Goal: Information Seeking & Learning: Find specific fact

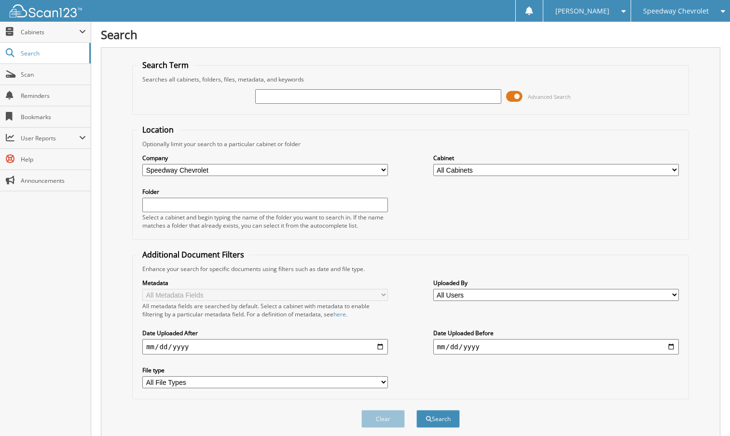
click at [282, 96] on input "text" at bounding box center [377, 96] width 245 height 14
type input "70344"
click at [416, 410] on button "Search" at bounding box center [437, 419] width 43 height 18
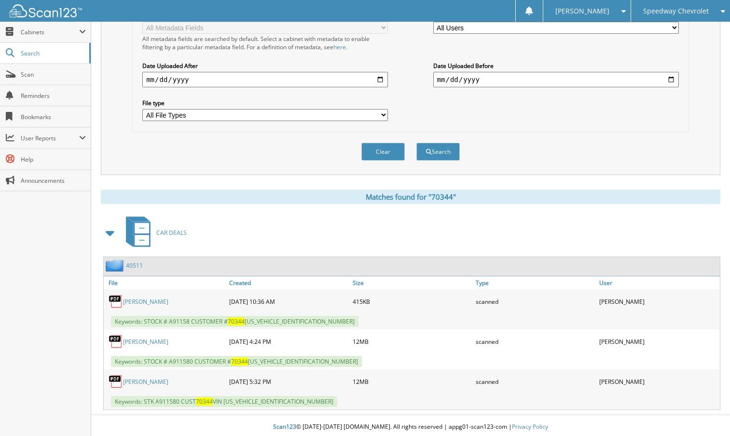
scroll to position [271, 0]
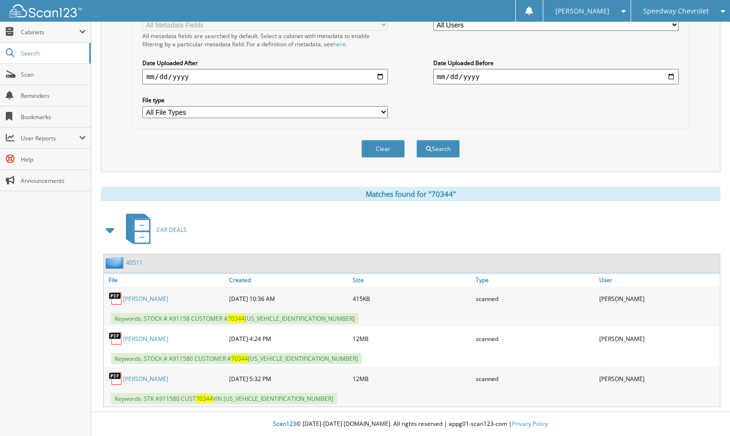
click at [131, 261] on link "40511" at bounding box center [134, 263] width 17 height 8
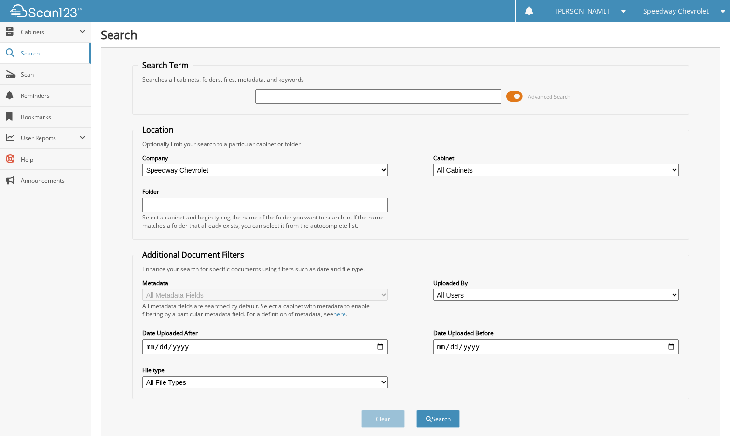
click at [267, 101] on input "text" at bounding box center [377, 96] width 245 height 14
type input "2"
type input "40511"
click at [416, 410] on button "Search" at bounding box center [437, 419] width 43 height 18
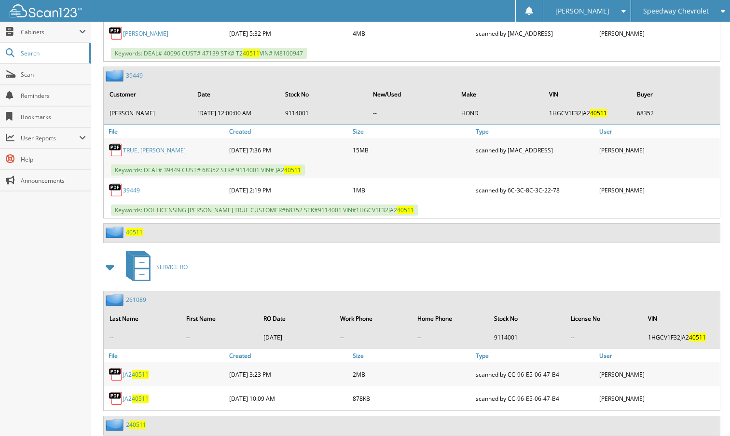
scroll to position [888, 0]
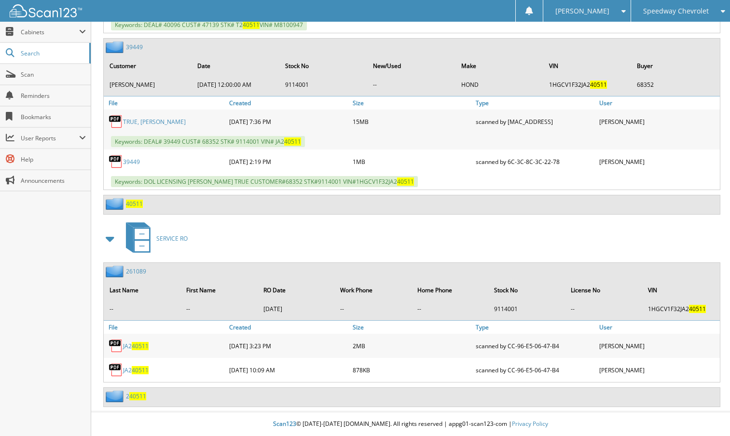
click at [132, 201] on span "40511" at bounding box center [134, 204] width 17 height 8
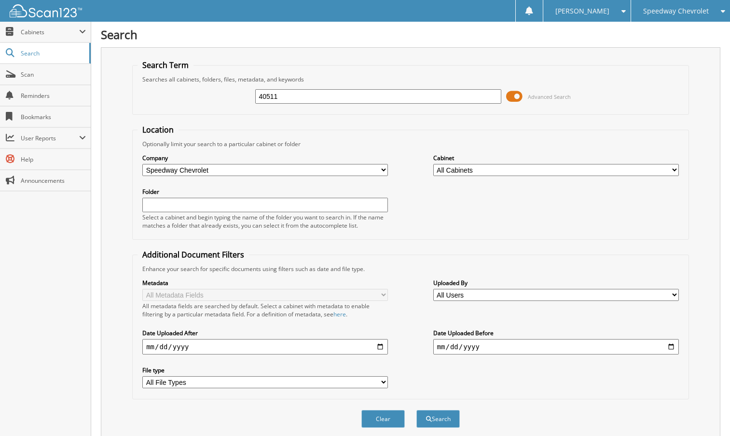
click at [286, 95] on input "40511" at bounding box center [377, 96] width 245 height 14
type input "70357"
click at [416, 410] on button "Search" at bounding box center [437, 419] width 43 height 18
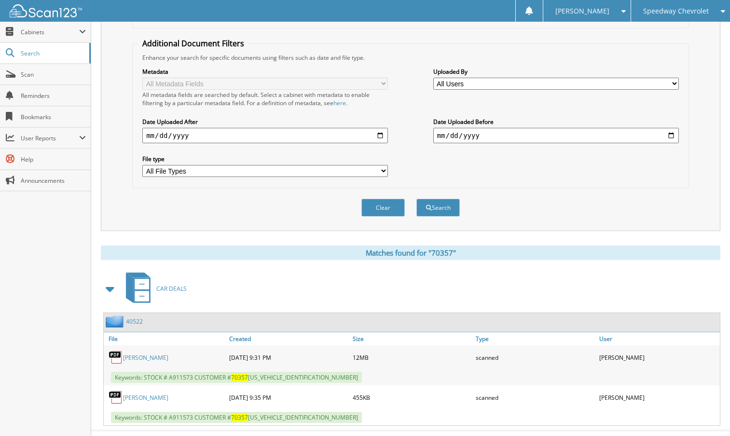
scroll to position [231, 0]
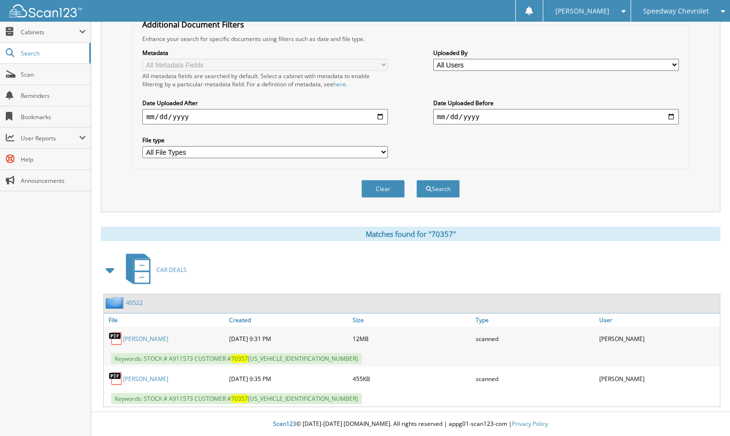
click at [136, 300] on link "40522" at bounding box center [134, 303] width 17 height 8
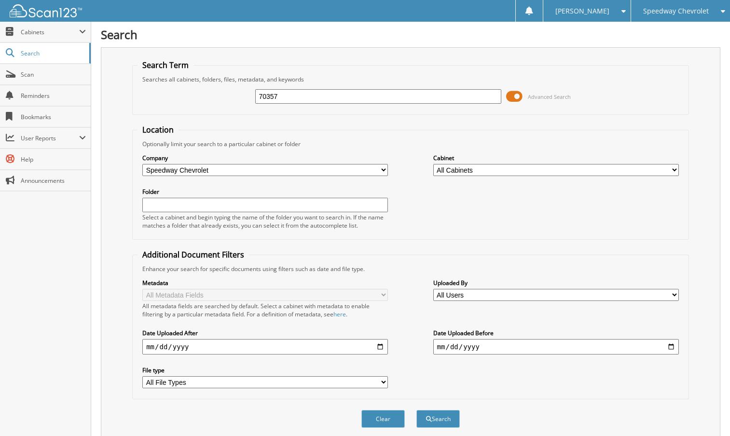
click at [295, 98] on input "70357" at bounding box center [377, 96] width 245 height 14
type input "70272"
click at [416, 410] on button "Search" at bounding box center [437, 419] width 43 height 18
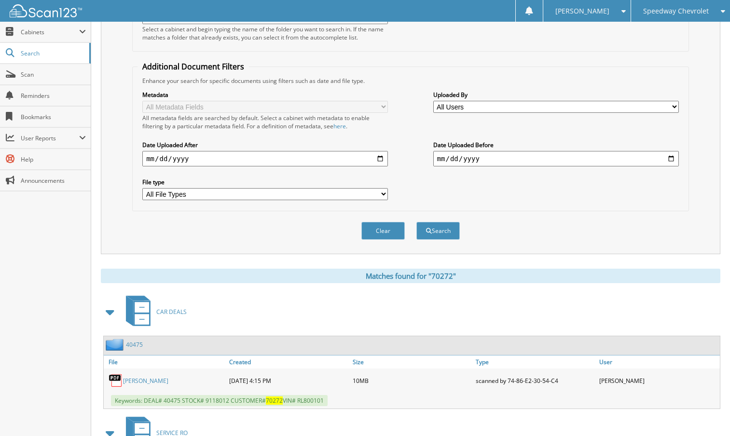
scroll to position [193, 0]
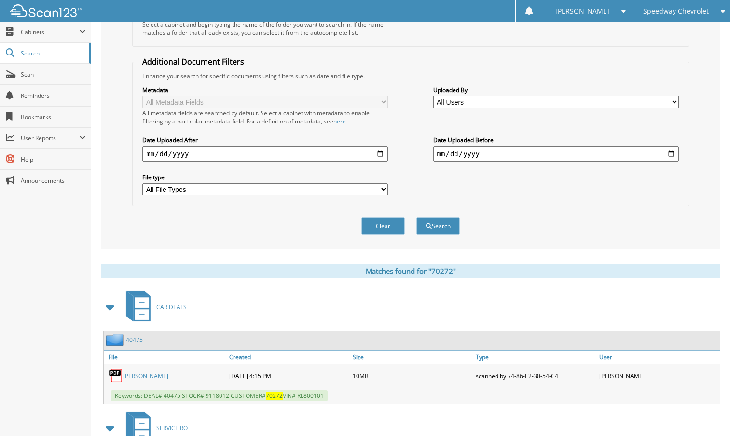
click at [139, 341] on link "40475" at bounding box center [134, 340] width 17 height 8
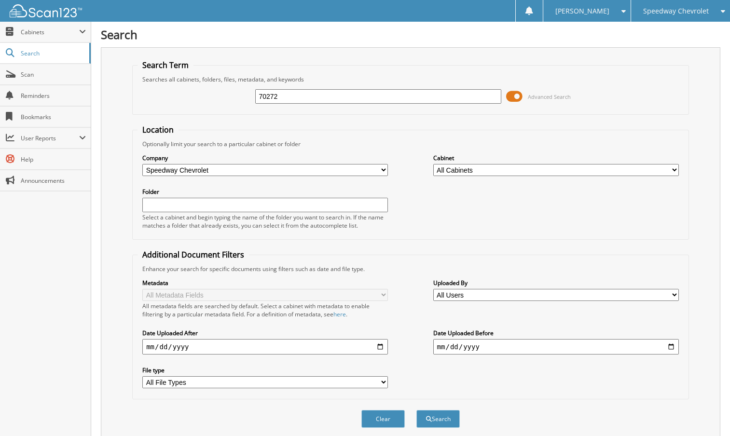
click at [299, 102] on input "70272" at bounding box center [377, 96] width 245 height 14
type input "70378"
click at [416, 410] on button "Search" at bounding box center [437, 419] width 43 height 18
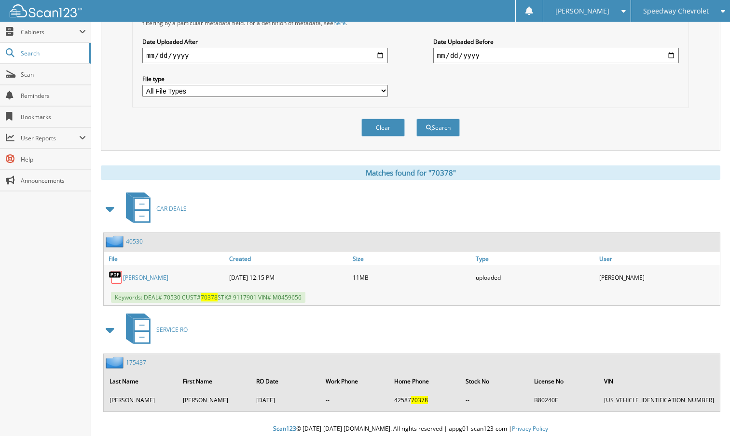
scroll to position [297, 0]
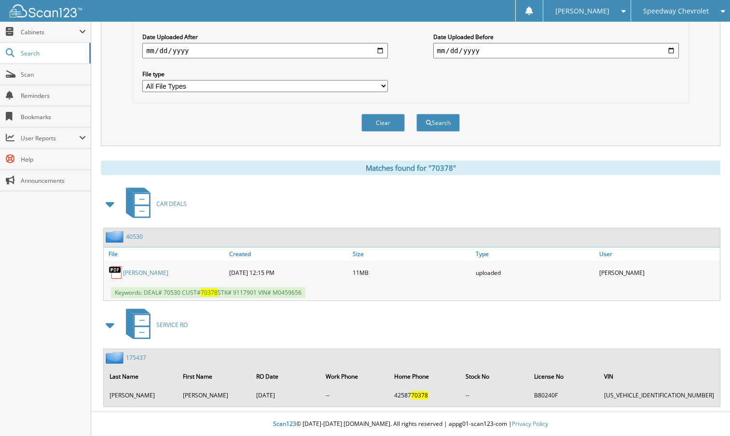
click at [152, 271] on link "LY_ ALEXANDER" at bounding box center [145, 273] width 45 height 8
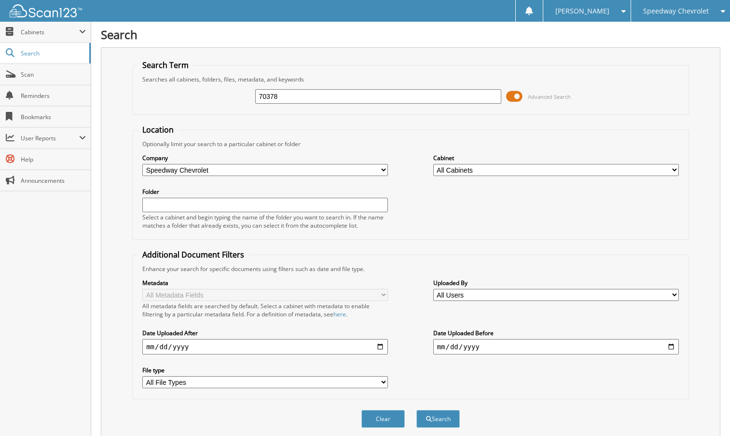
drag, startPoint x: 299, startPoint y: 95, endPoint x: 464, endPoint y: 99, distance: 165.5
click at [209, 94] on div "70378 Advanced Search" at bounding box center [410, 96] width 546 height 26
type input "70437"
click at [416, 410] on button "Search" at bounding box center [437, 419] width 43 height 18
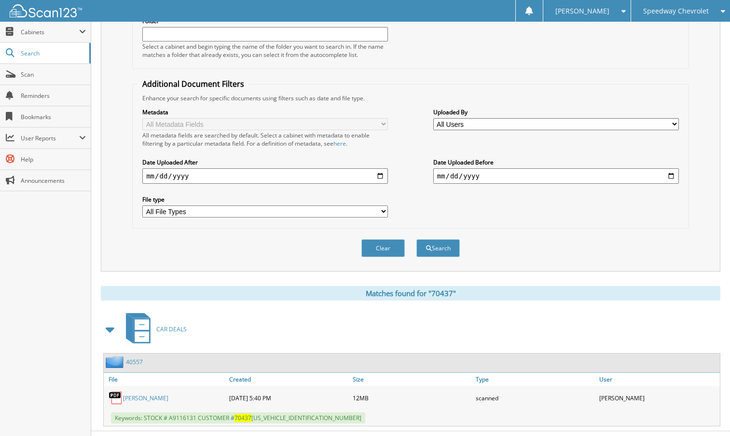
scroll to position [191, 0]
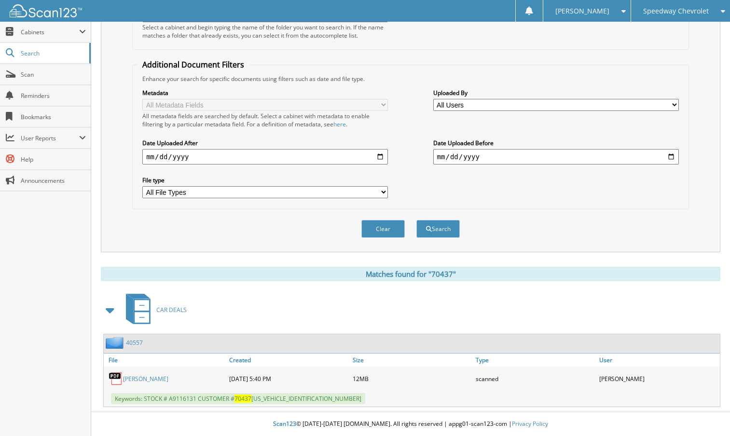
click at [134, 344] on link "40557" at bounding box center [134, 343] width 17 height 8
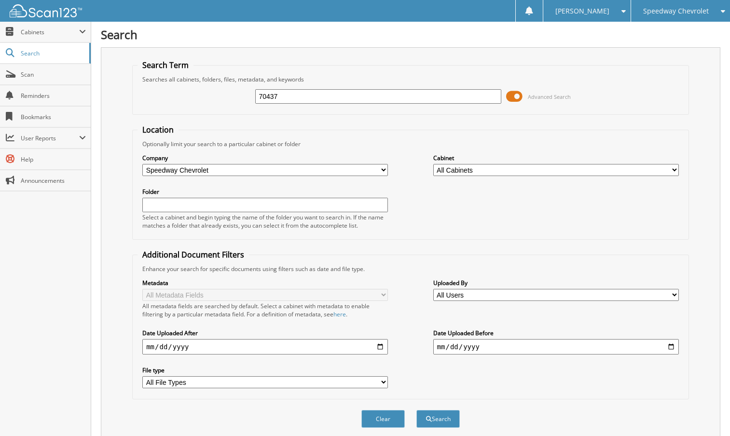
click at [291, 94] on input "70437" at bounding box center [377, 96] width 245 height 14
type input "70428"
click at [444, 419] on button "Search" at bounding box center [437, 419] width 43 height 18
click at [311, 97] on input "70428" at bounding box center [377, 96] width 245 height 14
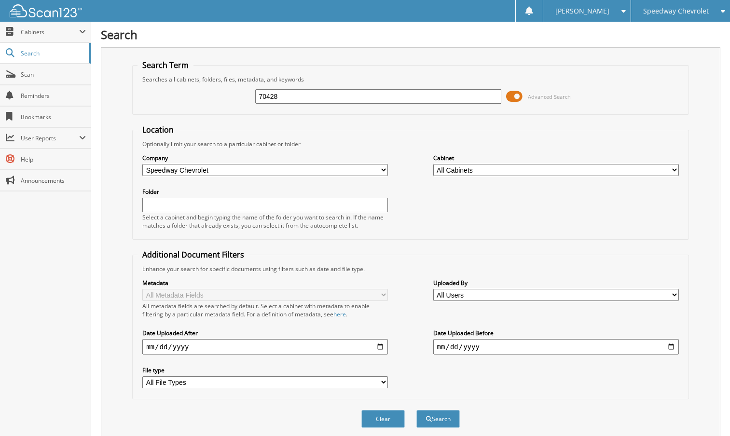
click at [311, 97] on input "70428" at bounding box center [377, 96] width 245 height 14
type input "27735"
click at [416, 410] on button "Search" at bounding box center [437, 419] width 43 height 18
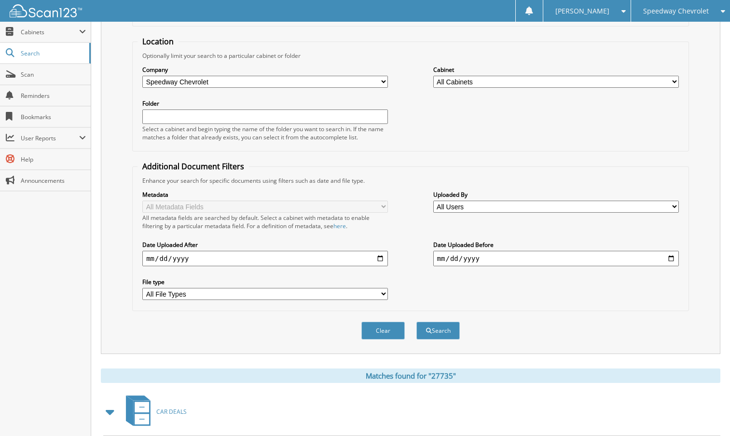
scroll to position [241, 0]
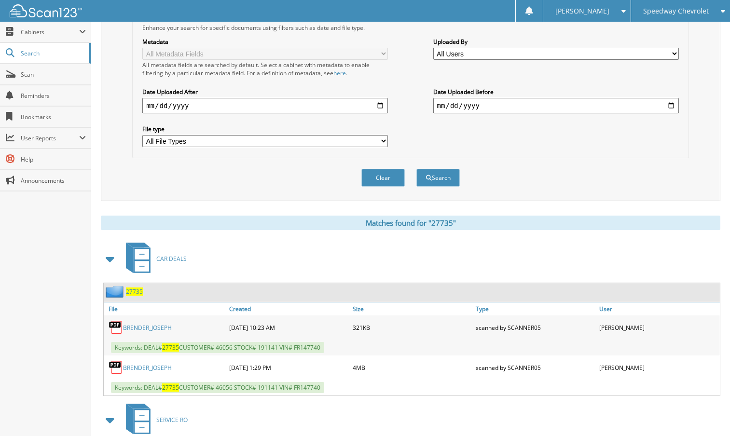
click at [132, 291] on span "27735" at bounding box center [134, 291] width 17 height 8
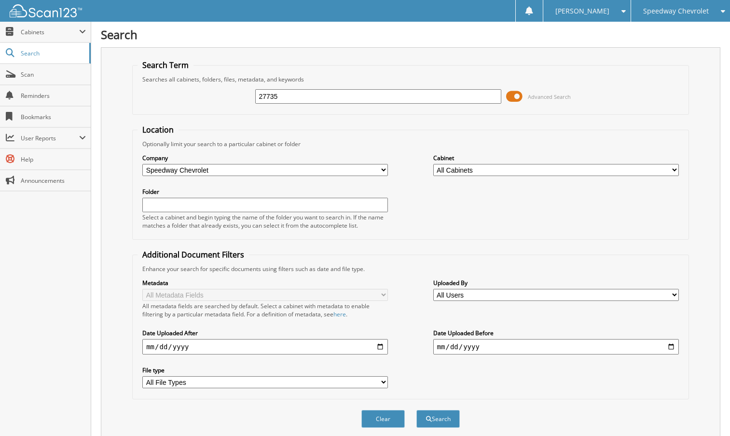
click at [298, 96] on input "27735" at bounding box center [377, 96] width 245 height 14
type input "70428"
click at [432, 420] on button "Search" at bounding box center [437, 419] width 43 height 18
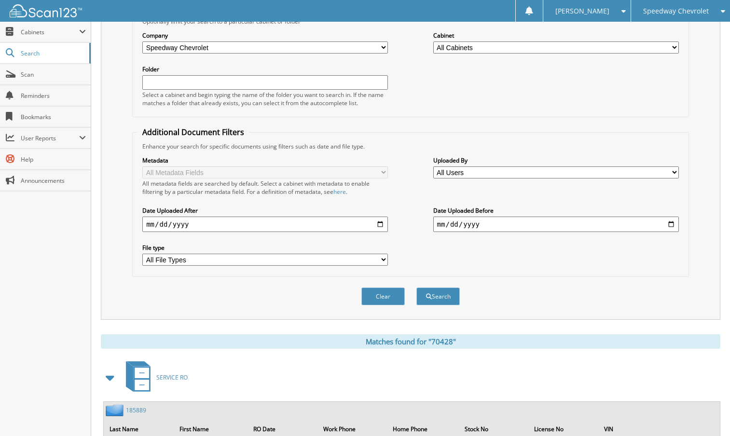
scroll to position [61, 0]
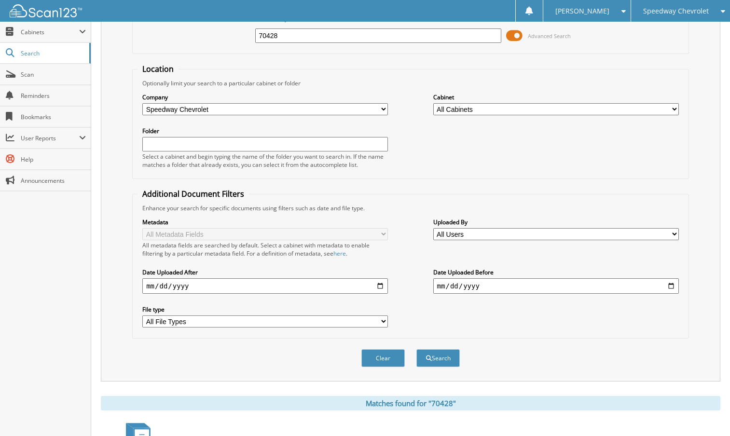
click at [286, 37] on input "70428" at bounding box center [377, 35] width 245 height 14
type input "[PERSON_NAME]"
click at [416, 349] on button "Search" at bounding box center [437, 358] width 43 height 18
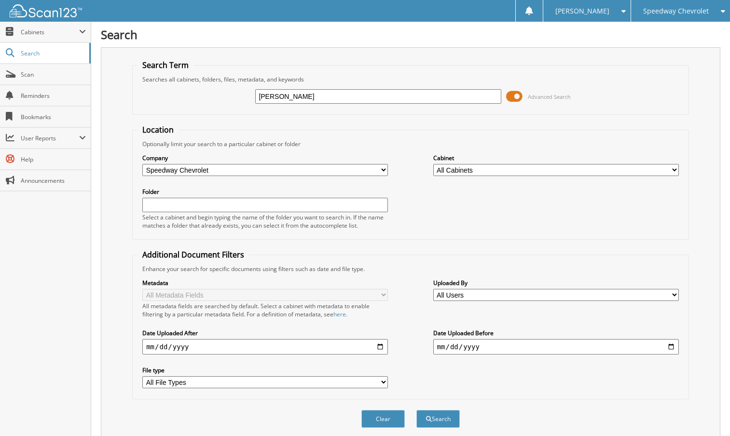
click at [668, 9] on span "Speedway Chevrolet" at bounding box center [676, 11] width 66 height 6
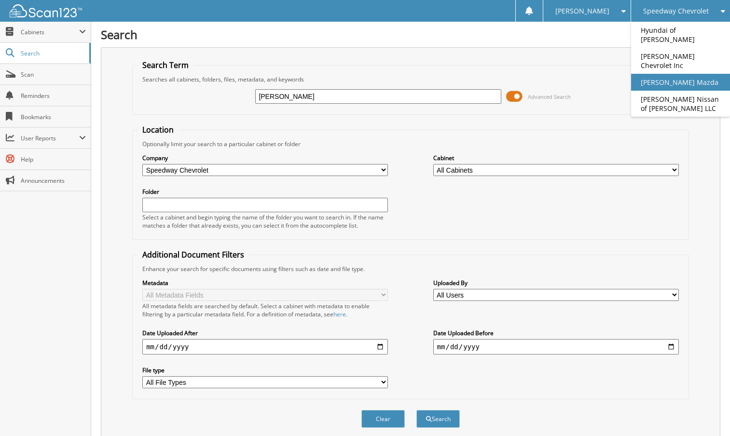
click at [679, 74] on link "[PERSON_NAME] Mazda" at bounding box center [680, 82] width 99 height 17
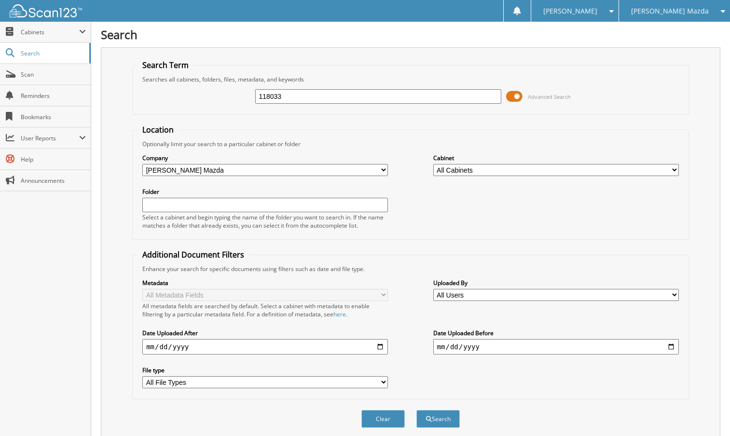
type input "118033"
click at [416, 410] on button "Search" at bounding box center [437, 419] width 43 height 18
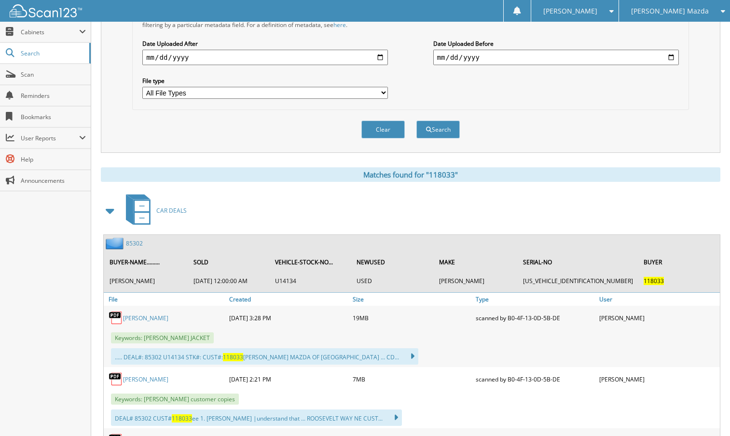
scroll to position [338, 0]
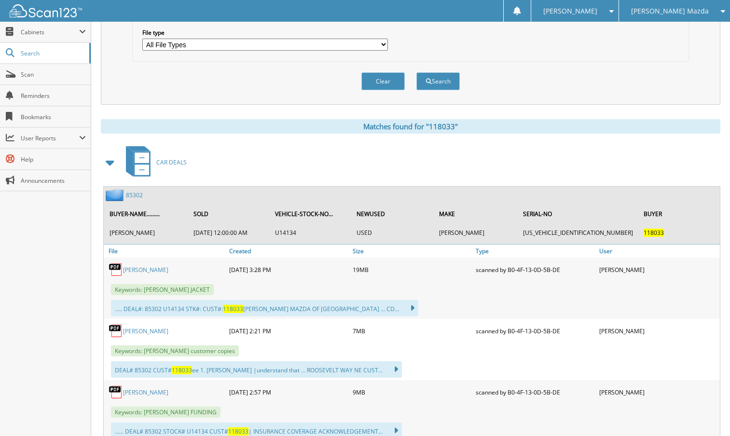
click at [151, 267] on link "GRASHAM,JOSHUA" at bounding box center [145, 270] width 45 height 8
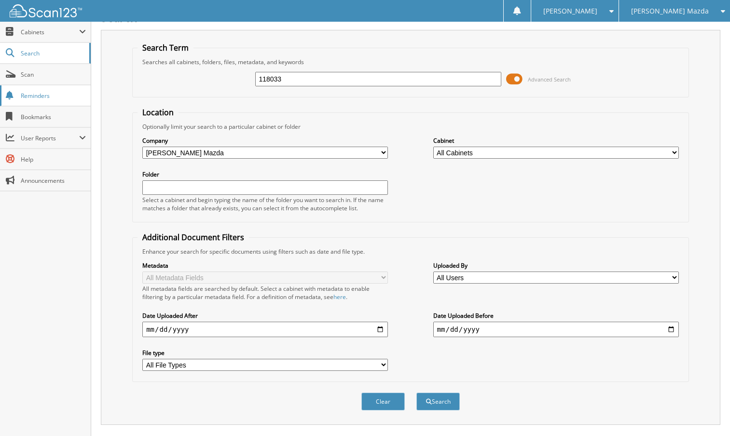
scroll to position [0, 0]
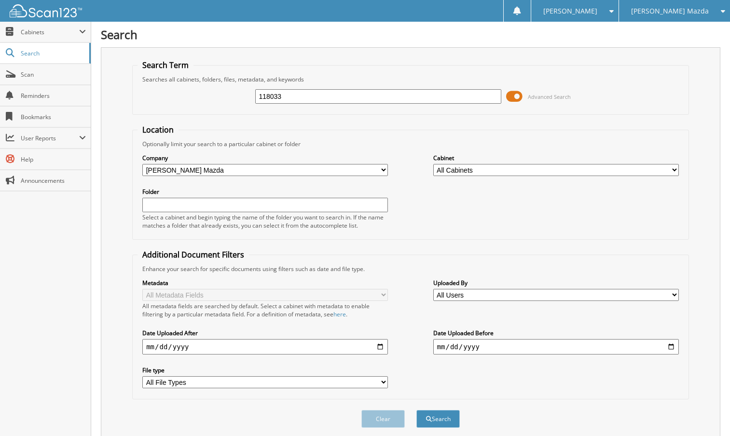
click at [705, 13] on div "[PERSON_NAME] Mazda" at bounding box center [674, 11] width 101 height 22
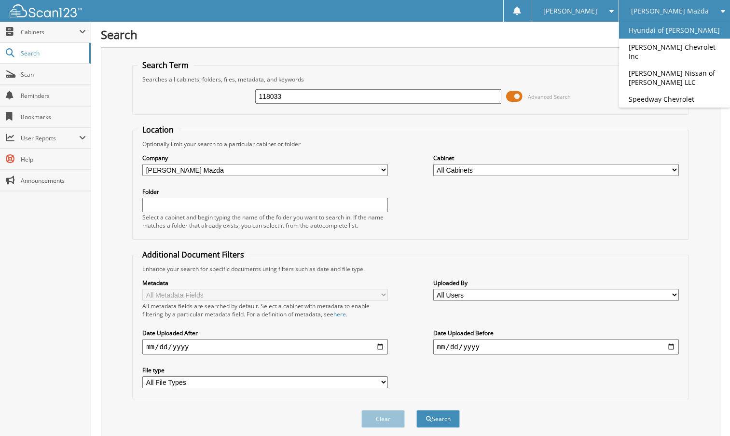
click at [672, 33] on link "Hyundai of [PERSON_NAME]" at bounding box center [674, 30] width 111 height 17
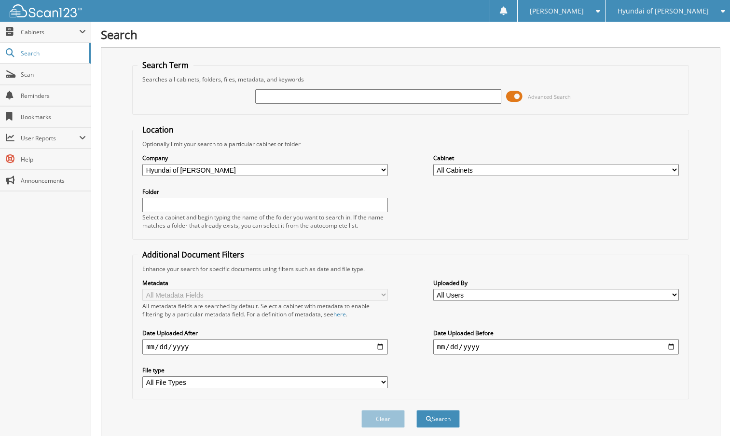
click at [323, 99] on input "text" at bounding box center [377, 96] width 245 height 14
type input "239694"
click at [416, 410] on button "Search" at bounding box center [437, 419] width 43 height 18
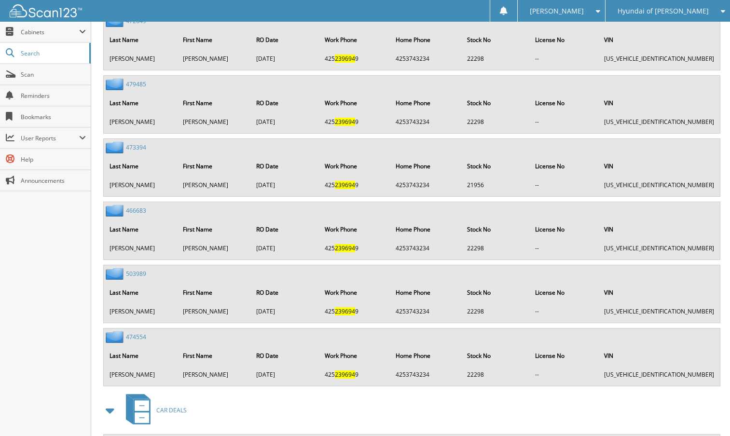
scroll to position [1482, 0]
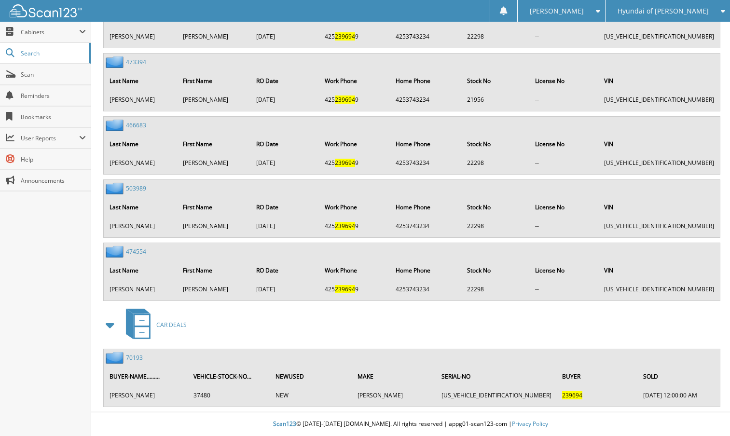
click at [132, 357] on link "70193" at bounding box center [134, 358] width 17 height 8
